Goal: Information Seeking & Learning: Check status

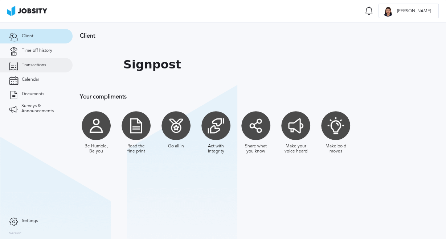
click at [38, 65] on span "Transactions" at bounding box center [34, 65] width 24 height 5
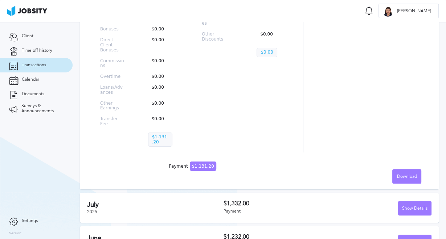
scroll to position [174, 0]
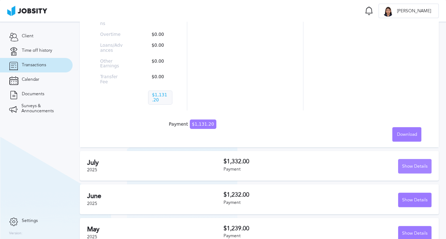
click at [400, 160] on div "Show Details" at bounding box center [414, 167] width 33 height 15
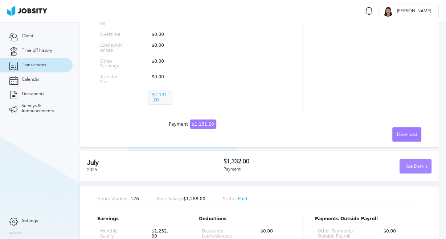
click at [425, 161] on div "Hide Details" at bounding box center [415, 167] width 31 height 15
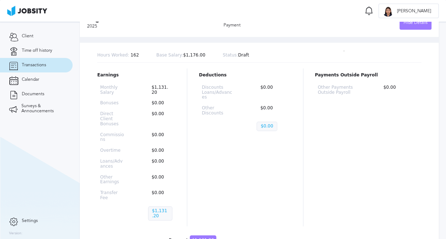
scroll to position [0, 0]
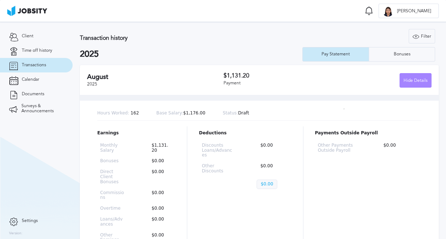
click at [408, 84] on div "Hide Details" at bounding box center [415, 81] width 31 height 15
click at [34, 47] on link "Time off history" at bounding box center [36, 51] width 73 height 15
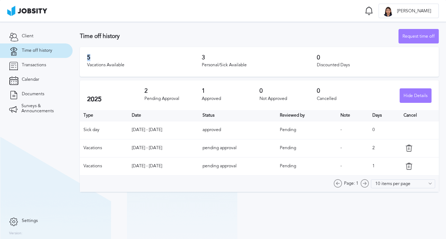
drag, startPoint x: 87, startPoint y: 59, endPoint x: 91, endPoint y: 60, distance: 3.8
click at [91, 60] on h3 "5" at bounding box center [144, 57] width 115 height 7
click at [128, 53] on div "5 Vacations Available 3 Personal/Sick Available 0 Discounted Days" at bounding box center [259, 62] width 359 height 30
click at [38, 69] on link "Transactions" at bounding box center [36, 65] width 73 height 15
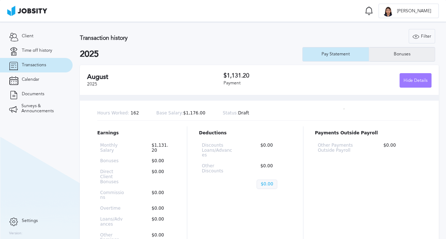
click at [390, 56] on div "Bonuses" at bounding box center [402, 54] width 24 height 5
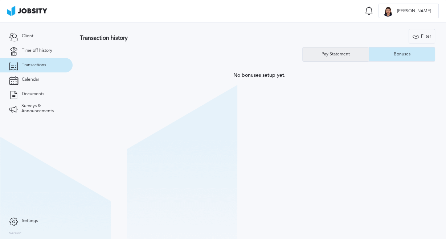
click at [347, 52] on div "Pay Statement" at bounding box center [336, 54] width 36 height 5
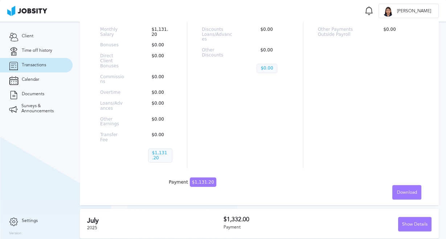
scroll to position [174, 0]
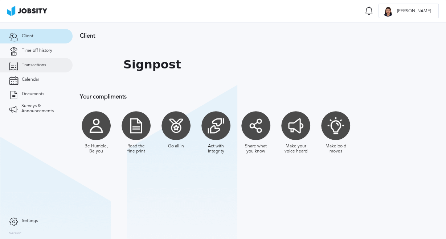
click at [51, 62] on link "Transactions" at bounding box center [36, 65] width 73 height 15
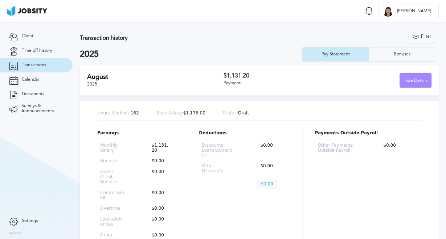
click at [418, 84] on div "Hide Details" at bounding box center [415, 81] width 31 height 15
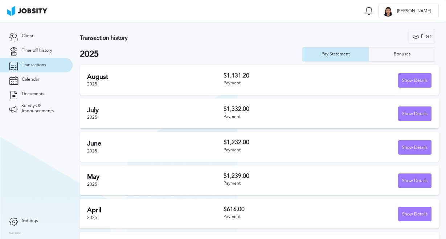
scroll to position [26, 0]
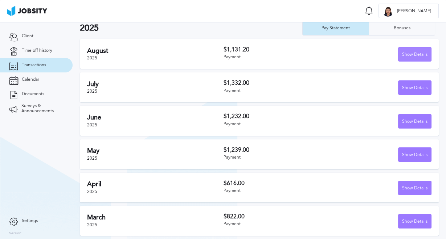
click at [415, 56] on div "Show Details" at bounding box center [414, 54] width 33 height 15
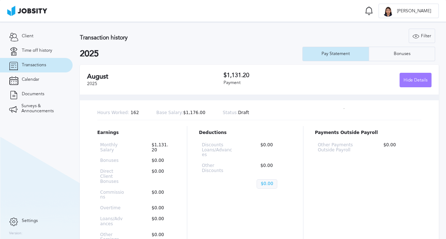
scroll to position [0, 0]
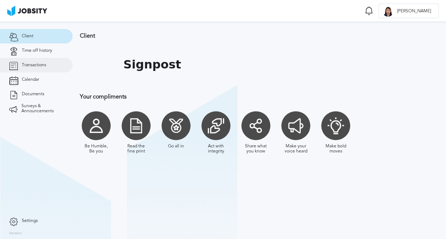
click at [36, 65] on span "Transactions" at bounding box center [34, 65] width 24 height 5
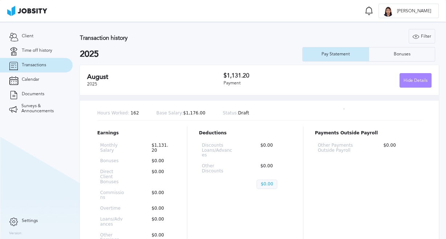
click at [408, 84] on div "Hide Details" at bounding box center [415, 81] width 31 height 15
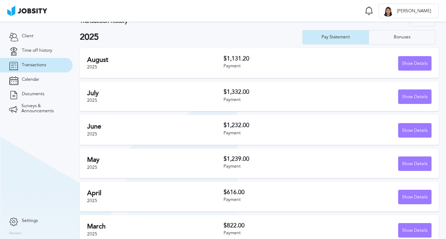
scroll to position [26, 0]
